Goal: Transaction & Acquisition: Purchase product/service

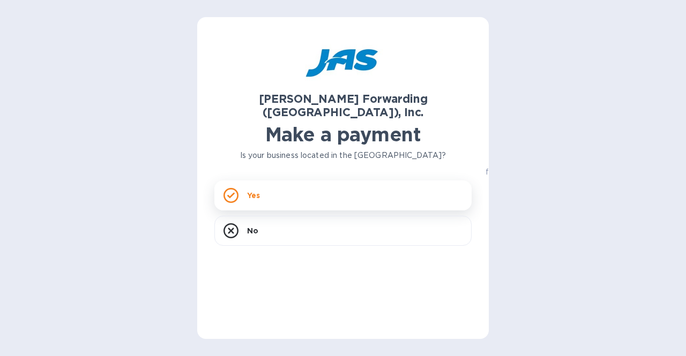
click at [345, 186] on div "Yes" at bounding box center [342, 196] width 257 height 30
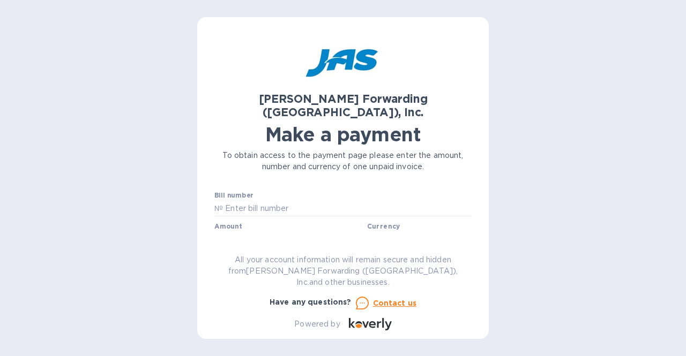
click at [351, 192] on div "Bill number №" at bounding box center [342, 204] width 257 height 25
click at [348, 200] on input "text" at bounding box center [347, 208] width 249 height 16
click at [312, 200] on input "text" at bounding box center [347, 208] width 249 height 16
type input "CHI503365224"
click at [264, 231] on input "text" at bounding box center [291, 239] width 144 height 16
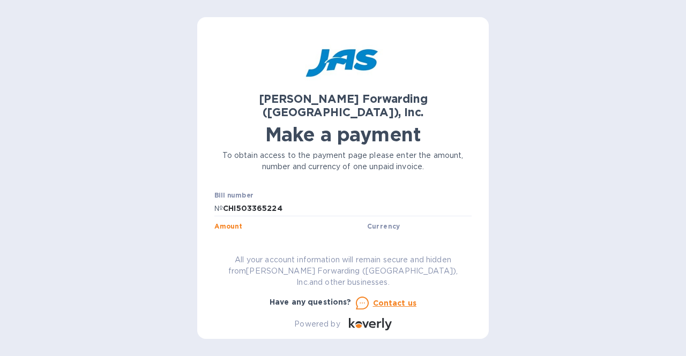
type input "7,254.00"
click at [321, 150] on p "To obtain access to the payment page please enter the amount, number and curren…" at bounding box center [342, 161] width 257 height 22
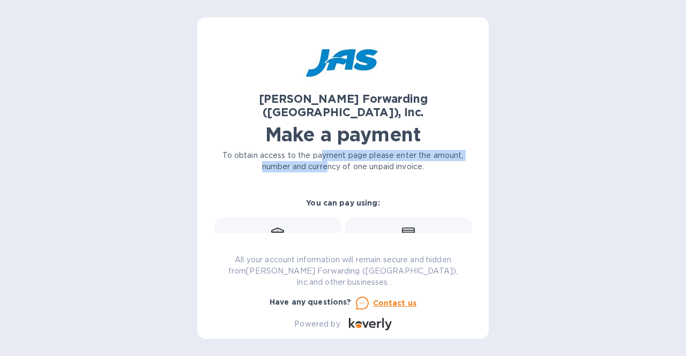
scroll to position [54, 0]
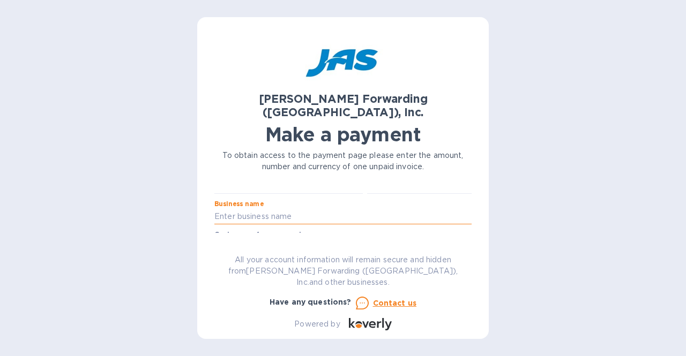
click at [339, 209] on input "text" at bounding box center [342, 217] width 257 height 16
type input "American Accessories International, LLC"
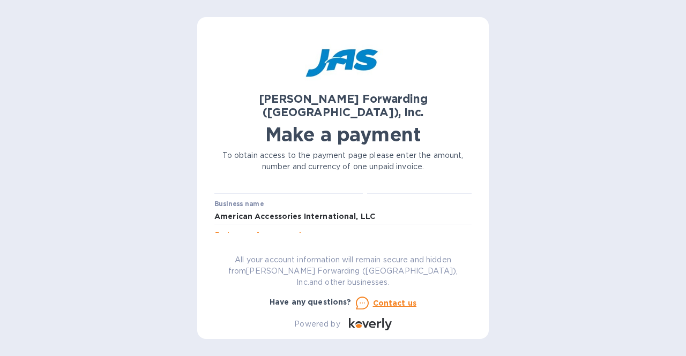
click at [351, 239] on input "text" at bounding box center [342, 247] width 257 height 16
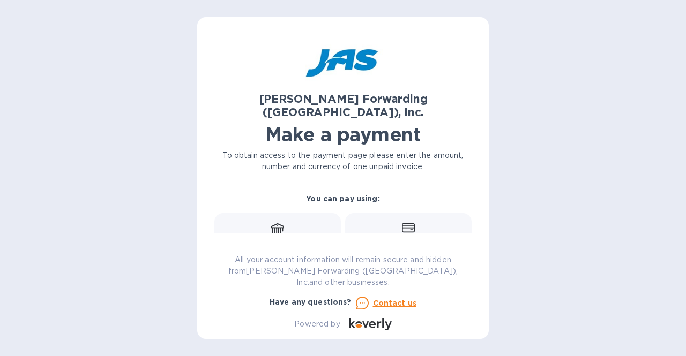
scroll to position [107, 0]
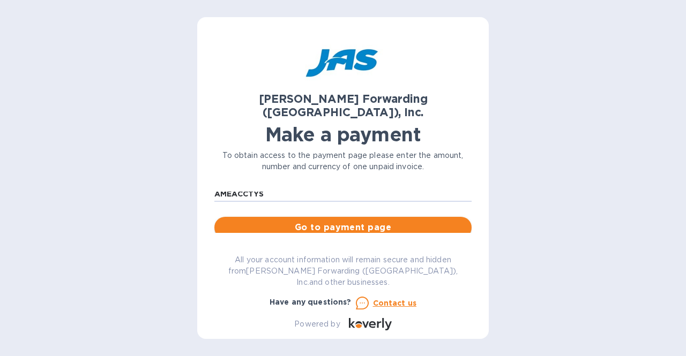
type input "AMEACCTYS"
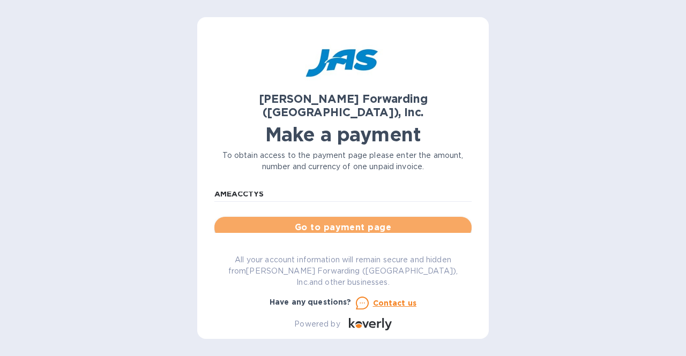
click at [364, 221] on span "Go to payment page" at bounding box center [343, 227] width 240 height 13
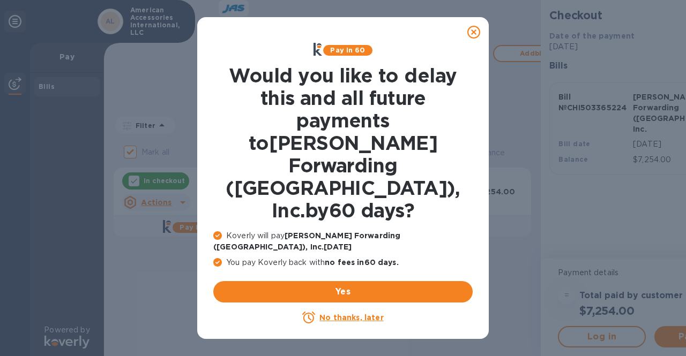
click at [477, 37] on icon at bounding box center [473, 32] width 13 height 13
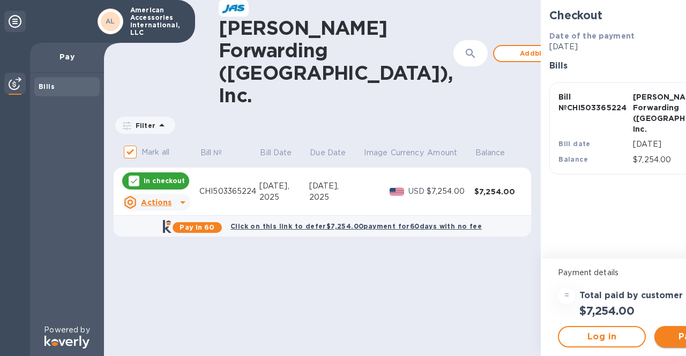
click at [663, 340] on span "Pay now" at bounding box center [698, 337] width 71 height 13
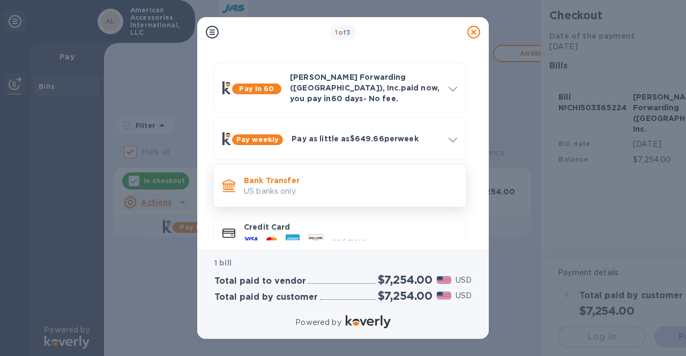
scroll to position [45, 0]
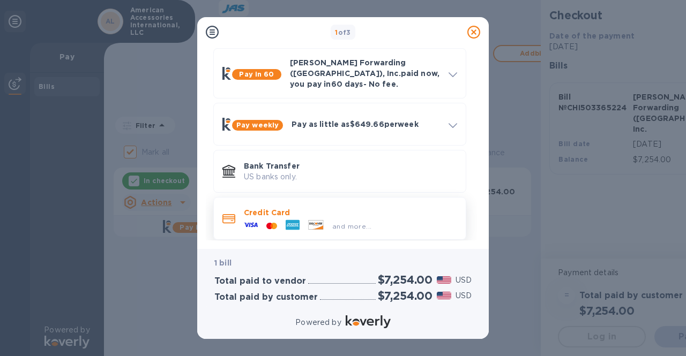
click at [355, 221] on div "and more..." at bounding box center [352, 226] width 48 height 11
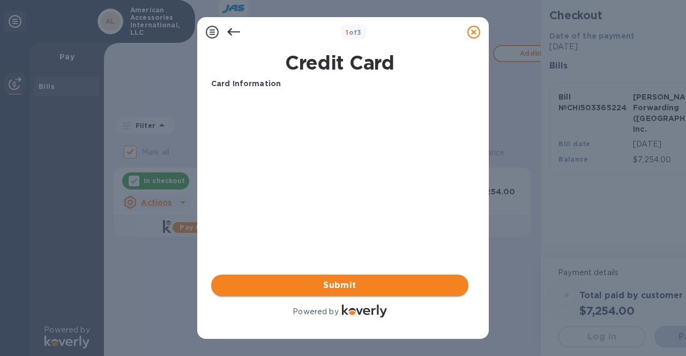
click at [354, 282] on span "Submit" at bounding box center [340, 285] width 240 height 13
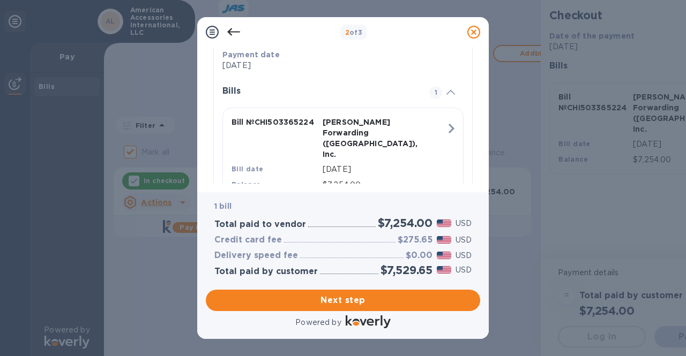
scroll to position [238, 0]
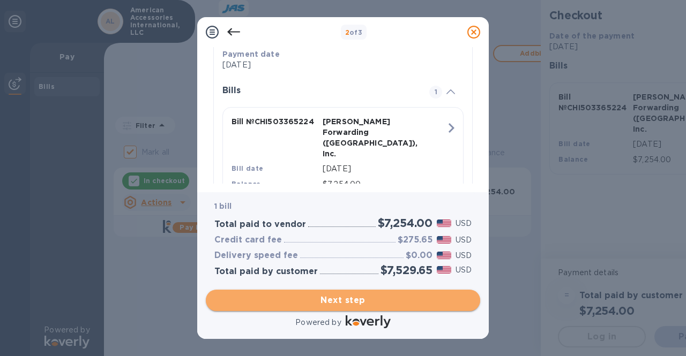
click at [389, 306] on span "Next step" at bounding box center [342, 300] width 257 height 13
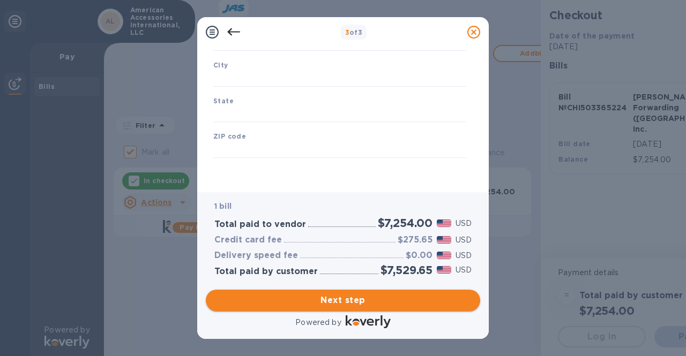
scroll to position [168, 0]
type input "[GEOGRAPHIC_DATA]"
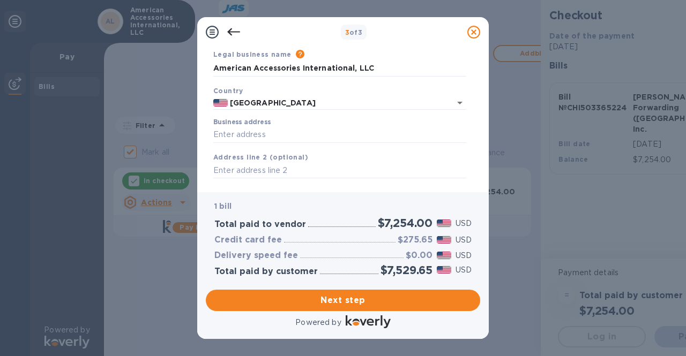
scroll to position [54, 0]
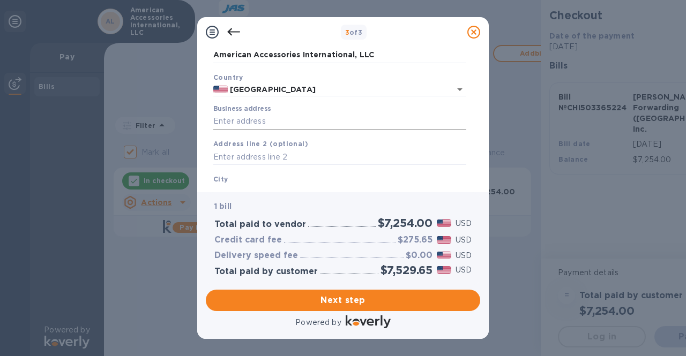
click at [342, 119] on input "Business address" at bounding box center [339, 122] width 253 height 16
type input "[STREET_ADDRESS]"
click at [303, 159] on input "text" at bounding box center [339, 157] width 253 height 16
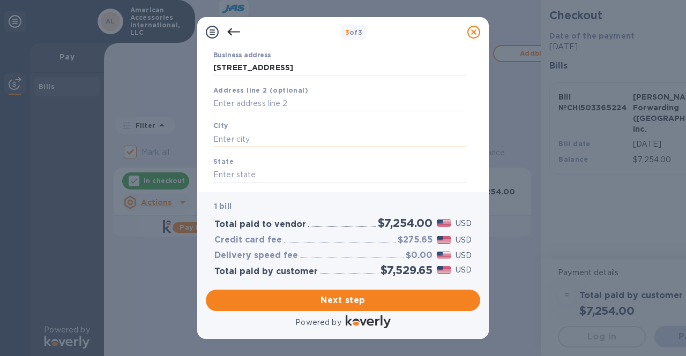
click at [299, 139] on input "text" at bounding box center [339, 139] width 253 height 16
type input "[GEOGRAPHIC_DATA]"
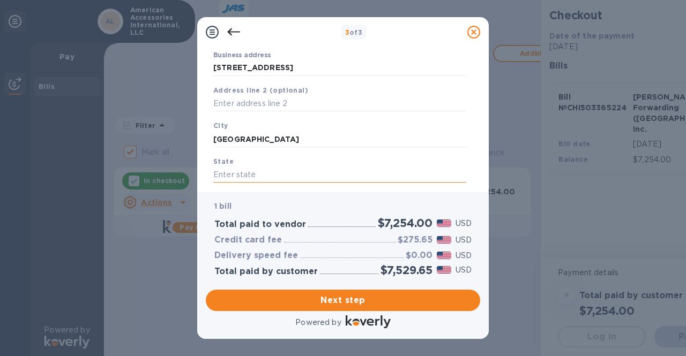
click at [260, 178] on input "text" at bounding box center [339, 175] width 253 height 16
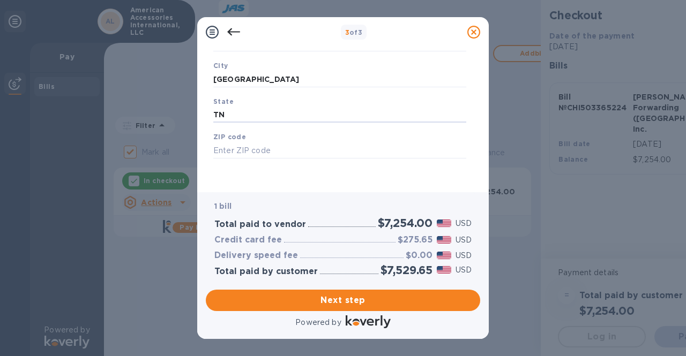
scroll to position [168, 0]
type input "TN"
click at [288, 147] on input "text" at bounding box center [339, 150] width 253 height 16
type input "37902"
click at [306, 168] on div "Save" at bounding box center [339, 166] width 261 height 9
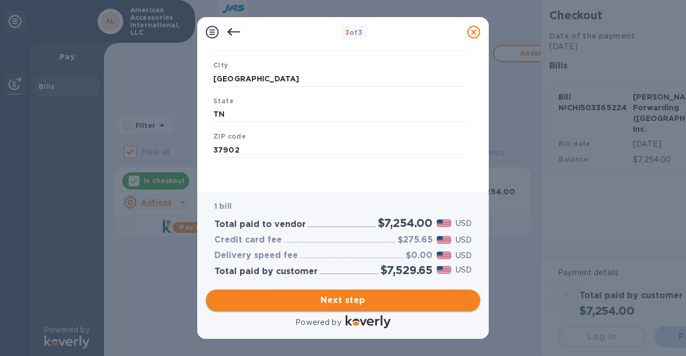
click at [306, 307] on button "Next step" at bounding box center [343, 300] width 274 height 21
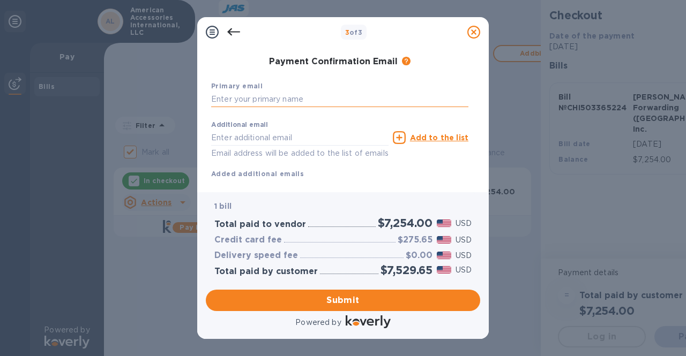
click at [291, 104] on input "text" at bounding box center [339, 100] width 257 height 16
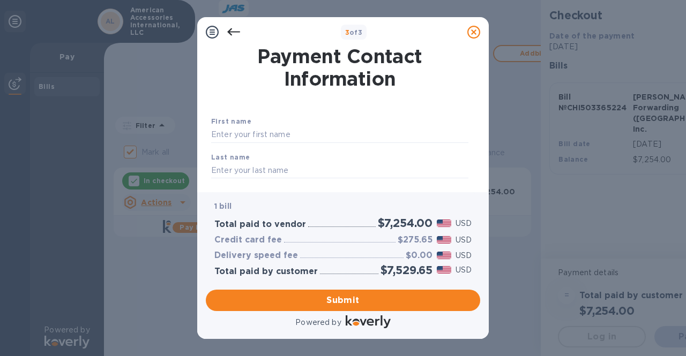
scroll to position [0, 0]
click at [313, 130] on input "text" at bounding box center [339, 135] width 257 height 16
click at [296, 133] on input "text" at bounding box center [339, 135] width 257 height 16
type input "[PERSON_NAME]"
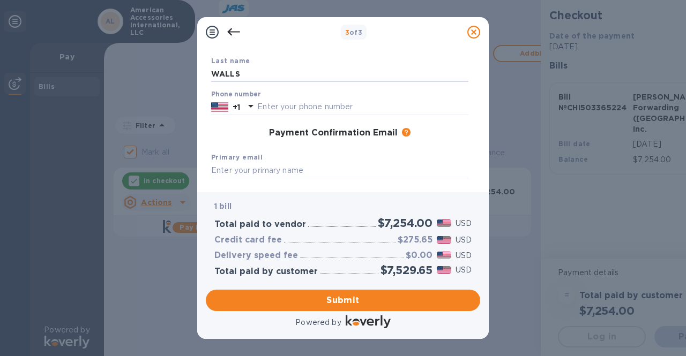
scroll to position [107, 0]
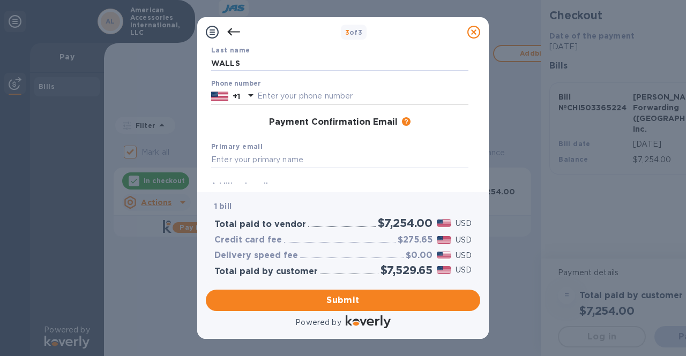
type input "WALLS"
click at [329, 96] on input "text" at bounding box center [362, 96] width 211 height 16
type input "8655075006"
click at [376, 129] on div "Payment Confirmation Email The added email addresses will be used to send the p…" at bounding box center [340, 122] width 266 height 19
click at [344, 166] on input "text" at bounding box center [339, 160] width 257 height 16
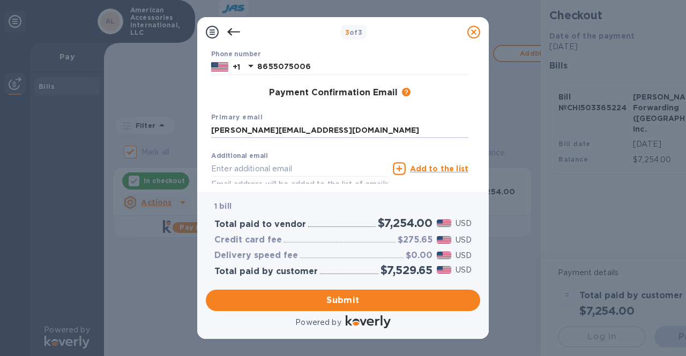
scroll to position [193, 0]
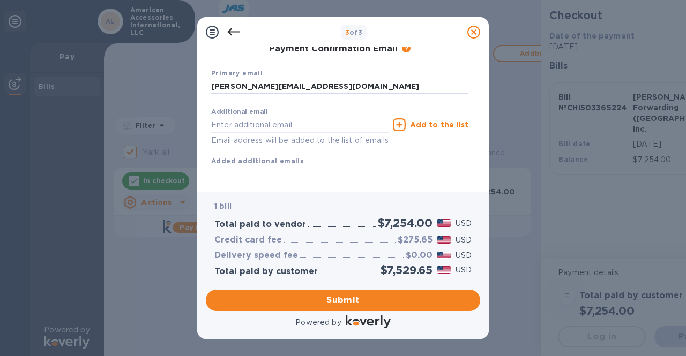
type input "[PERSON_NAME][EMAIL_ADDRESS][DOMAIN_NAME]"
click at [428, 121] on u "Add to the list" at bounding box center [439, 125] width 58 height 9
click at [285, 126] on input "text" at bounding box center [299, 125] width 177 height 16
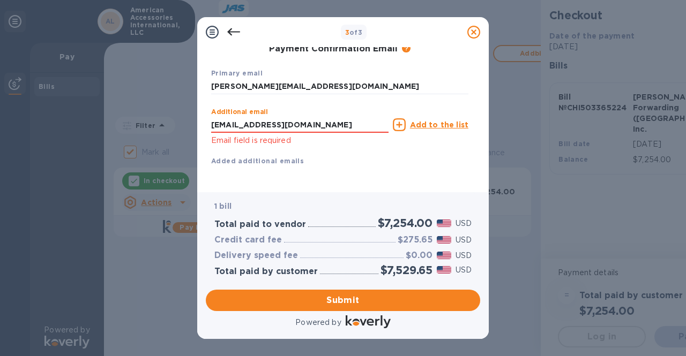
type input "[EMAIL_ADDRESS][DOMAIN_NAME]"
click at [335, 153] on div "Additional email [EMAIL_ADDRESS][DOMAIN_NAME] Email field is required Add to th…" at bounding box center [339, 135] width 257 height 64
click at [350, 153] on div "Additional email [EMAIL_ADDRESS][DOMAIN_NAME] Email field is required Add to th…" at bounding box center [339, 135] width 257 height 64
click at [315, 122] on input "[EMAIL_ADDRESS][DOMAIN_NAME]" at bounding box center [299, 125] width 177 height 16
click at [331, 130] on input "[EMAIL_ADDRESS][DOMAIN_NAME]" at bounding box center [299, 125] width 177 height 16
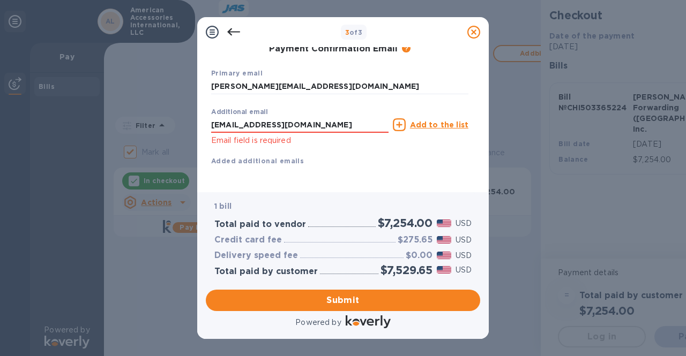
click at [275, 134] on div "Additional email [EMAIL_ADDRESS][DOMAIN_NAME] Email field is required" at bounding box center [299, 127] width 177 height 39
click at [274, 160] on b "Added additional emails" at bounding box center [257, 161] width 93 height 8
click at [361, 79] on input "[PERSON_NAME][EMAIL_ADDRESS][DOMAIN_NAME]" at bounding box center [339, 87] width 257 height 16
drag, startPoint x: 335, startPoint y: 124, endPoint x: 369, endPoint y: 149, distance: 42.1
click at [336, 124] on input "[EMAIL_ADDRESS][DOMAIN_NAME]" at bounding box center [299, 125] width 177 height 16
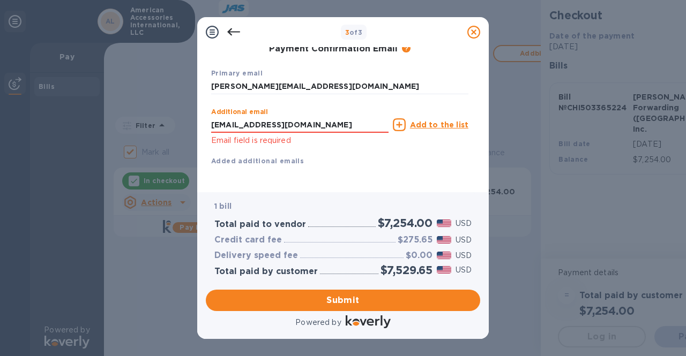
click at [406, 120] on icon at bounding box center [399, 124] width 13 height 13
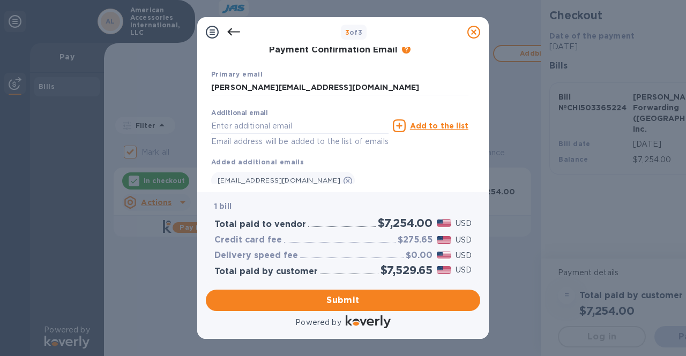
scroll to position [214, 0]
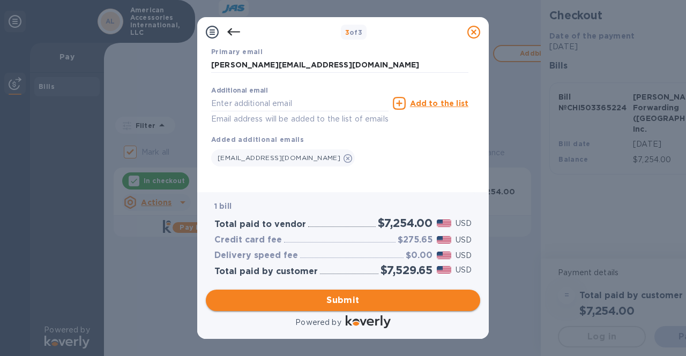
click at [336, 308] on button "Submit" at bounding box center [343, 300] width 274 height 21
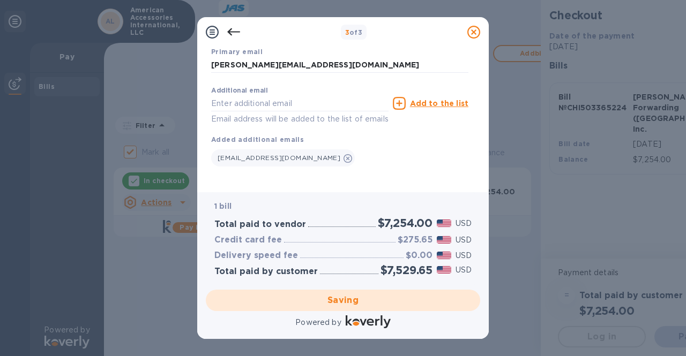
checkbox input "false"
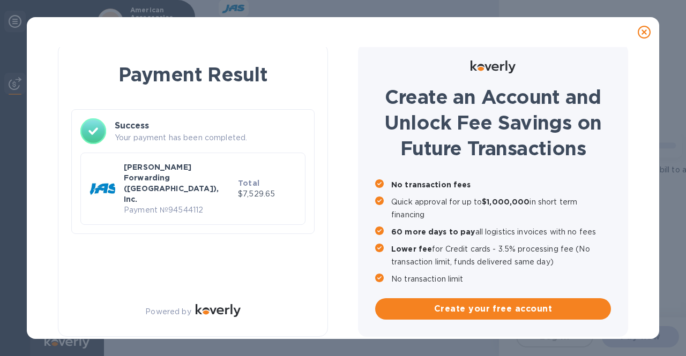
scroll to position [5, 0]
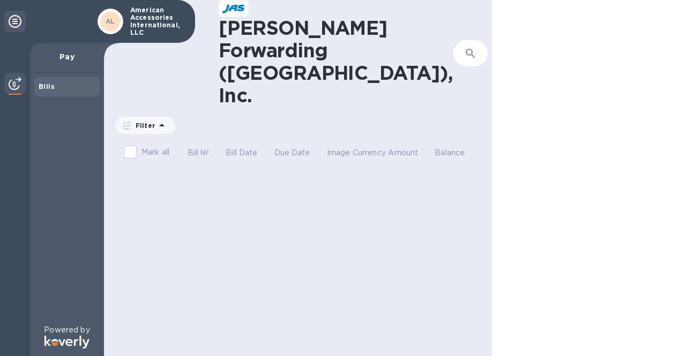
click at [213, 231] on div "[PERSON_NAME] Forwarding ([GEOGRAPHIC_DATA]), Inc. ​ Add bill Filter Amount Mar…" at bounding box center [298, 178] width 388 height 356
drag, startPoint x: 214, startPoint y: 231, endPoint x: 220, endPoint y: 228, distance: 6.0
click at [215, 230] on div "[PERSON_NAME] Forwarding ([GEOGRAPHIC_DATA]), Inc. ​ Add bill Filter Amount Mar…" at bounding box center [298, 178] width 388 height 356
